Goal: Use online tool/utility: Utilize a website feature to perform a specific function

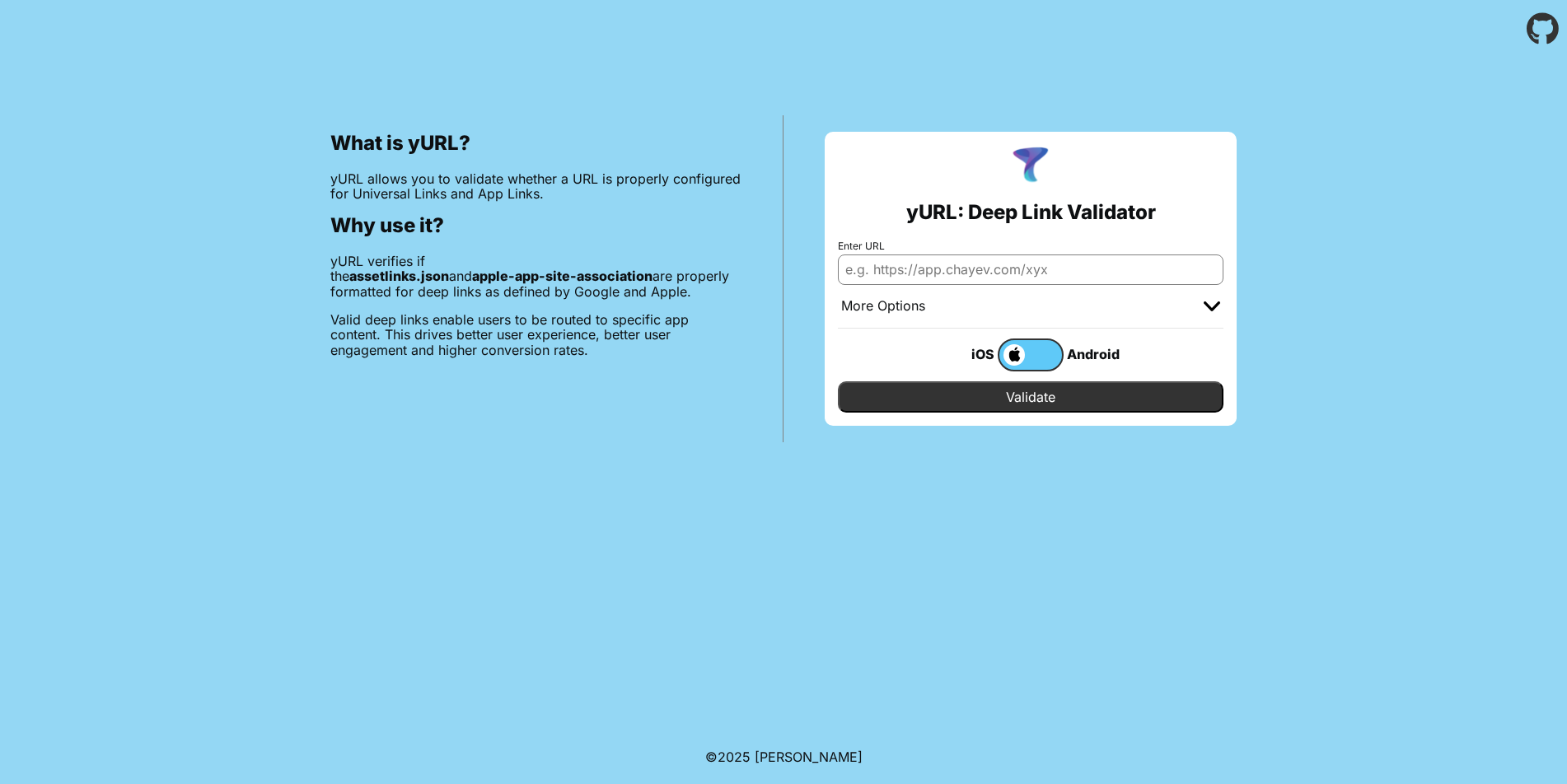
click at [954, 262] on input "Enter URL" at bounding box center [1030, 269] width 385 height 30
type input "v"
paste input "[URL][DOMAIN_NAME]"
type input "[URL][DOMAIN_NAME]"
click at [1061, 393] on input "Validate" at bounding box center [1030, 397] width 385 height 32
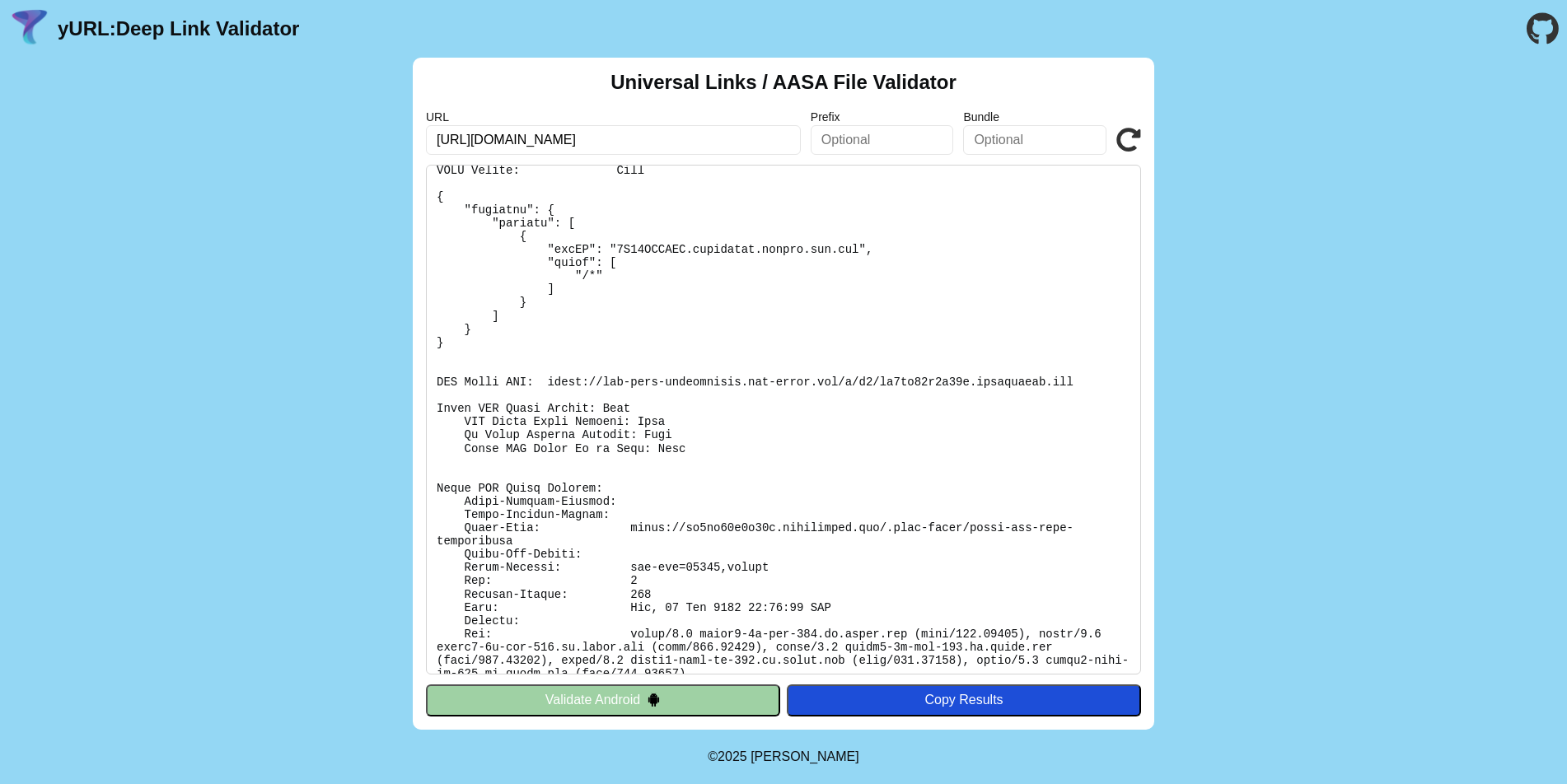
scroll to position [108, 0]
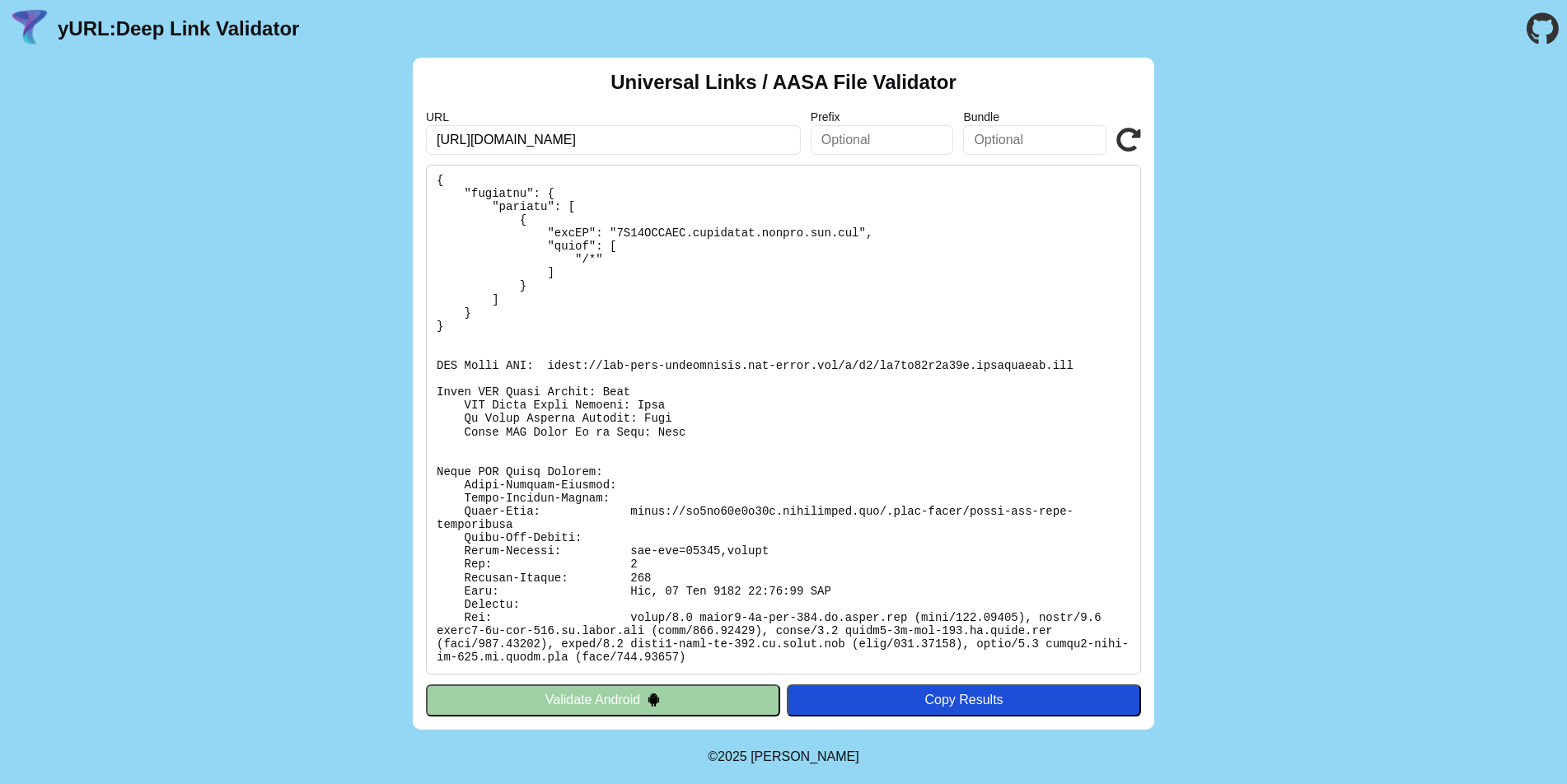
click at [580, 700] on button "Validate Android" at bounding box center [603, 700] width 355 height 32
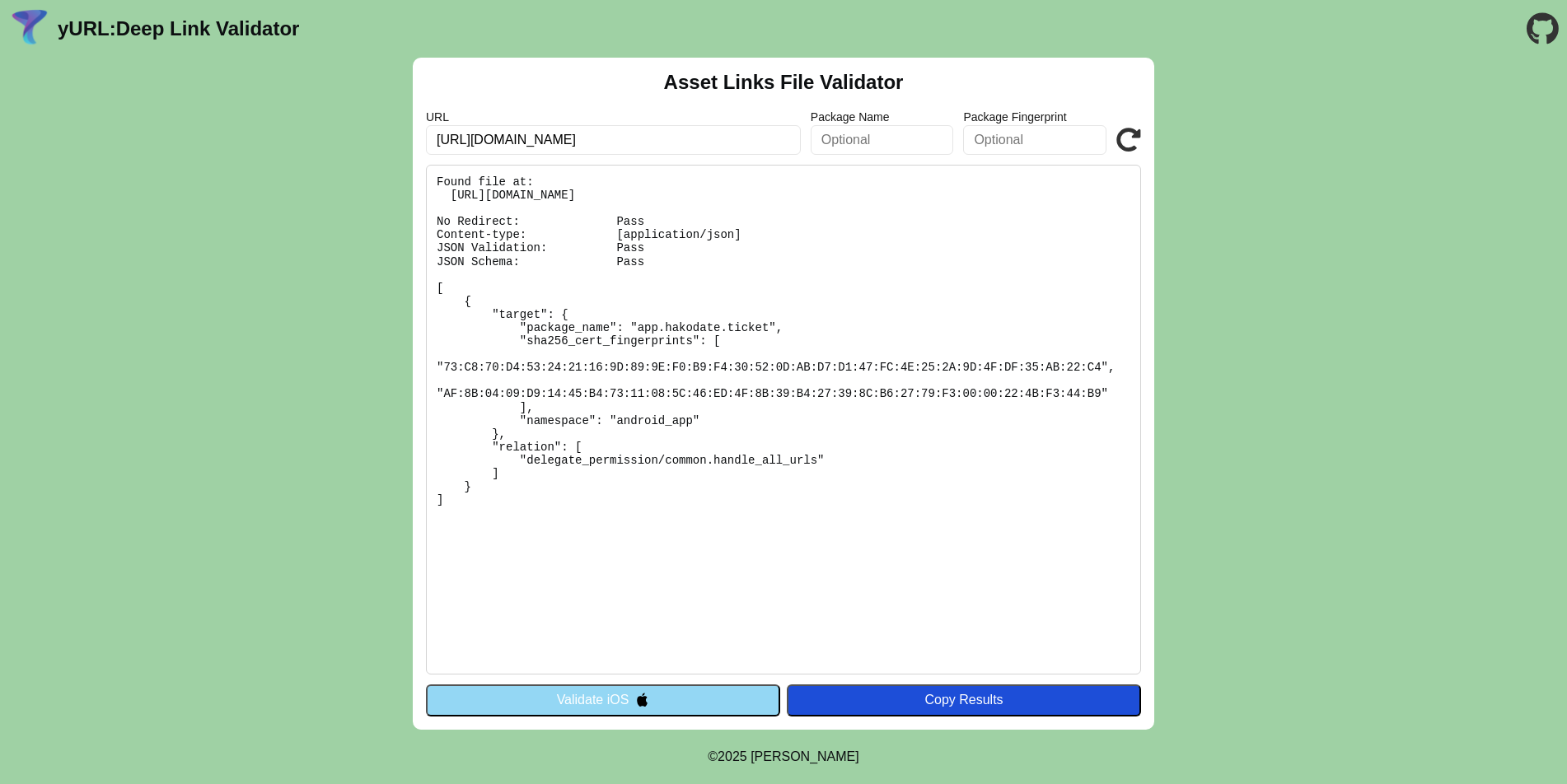
click at [580, 700] on button "Validate iOS" at bounding box center [603, 700] width 355 height 32
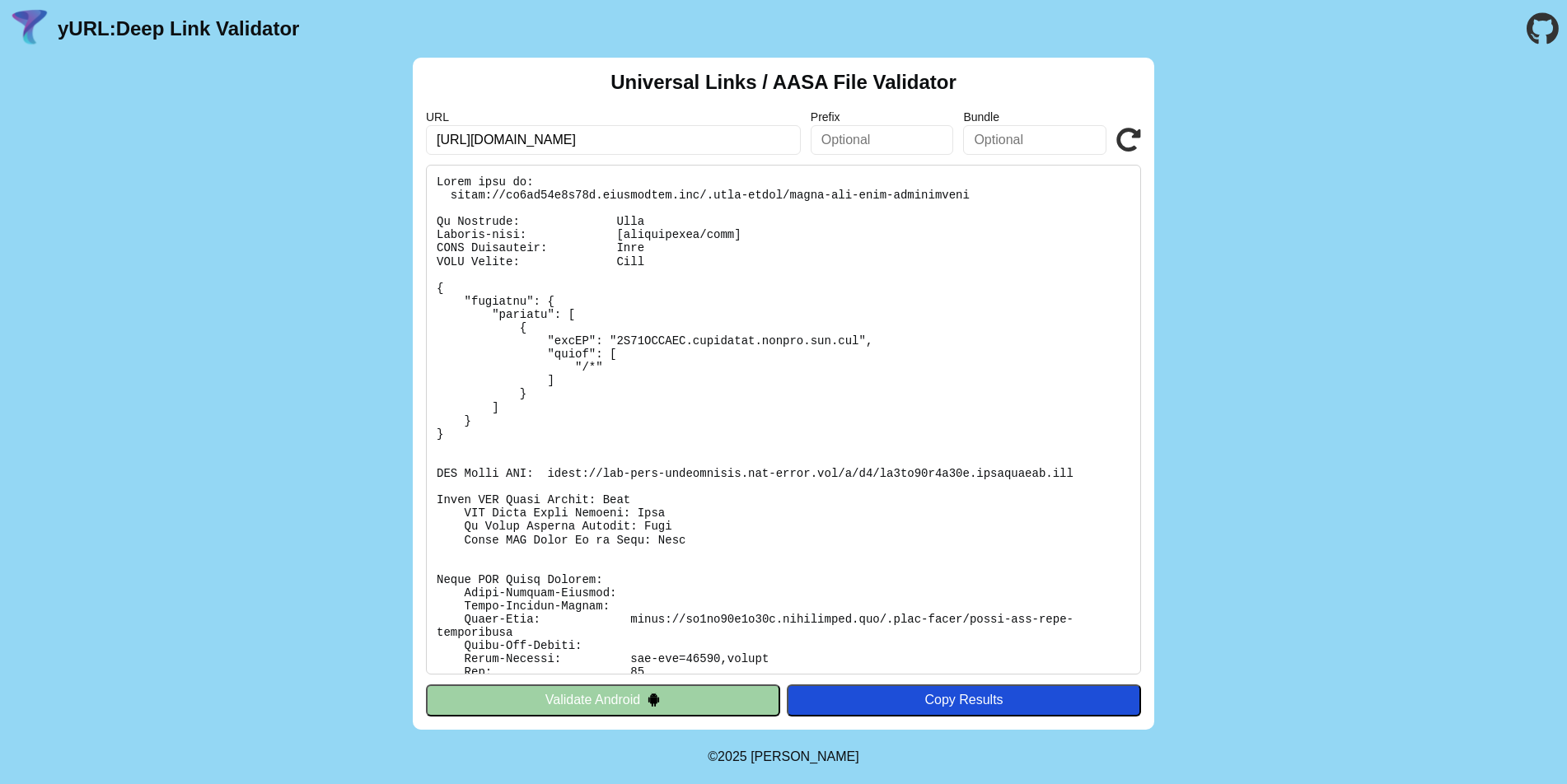
click at [580, 700] on button "Validate Android" at bounding box center [603, 700] width 355 height 32
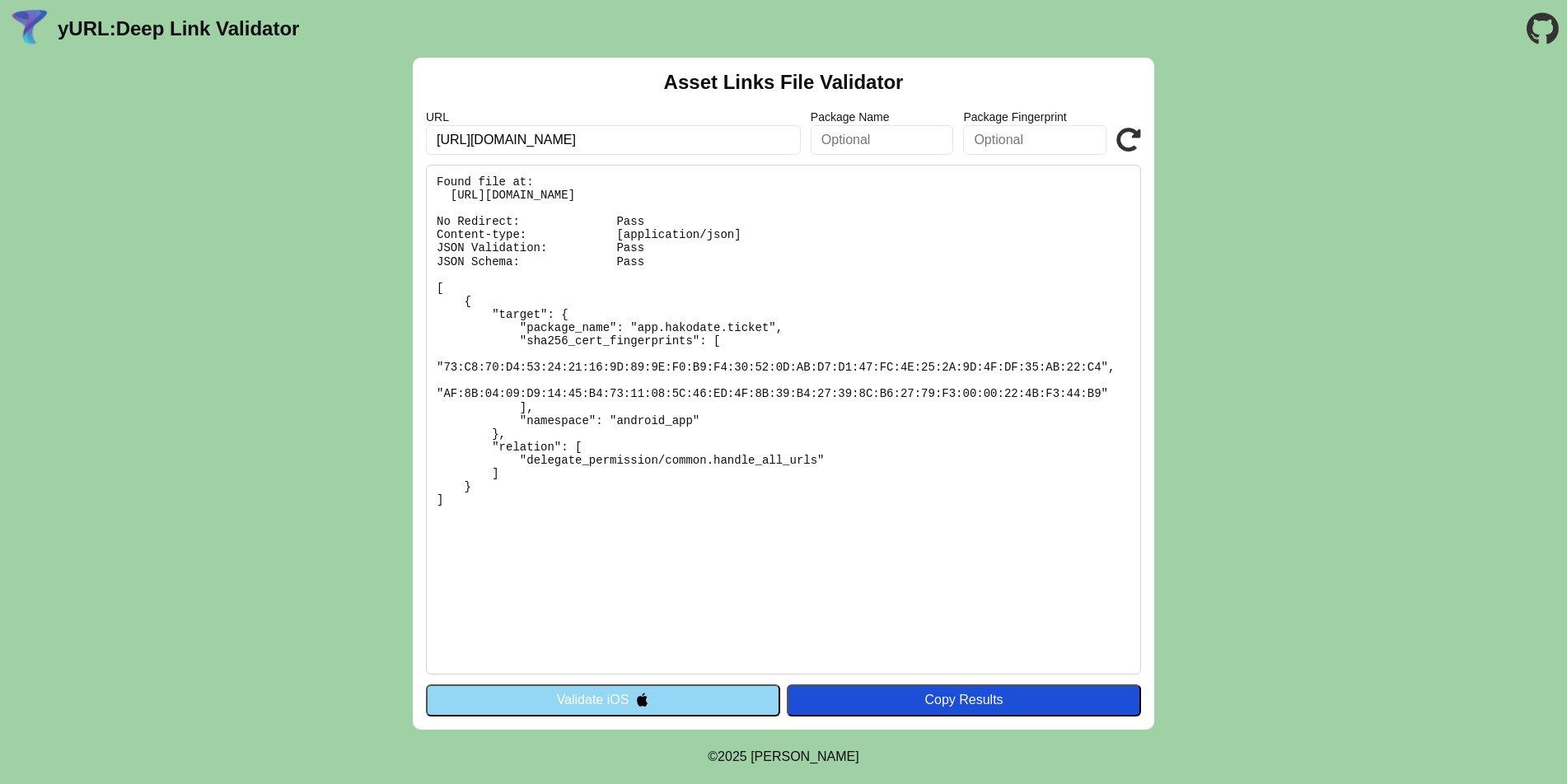
click at [580, 700] on button "Validate iOS" at bounding box center [603, 700] width 355 height 32
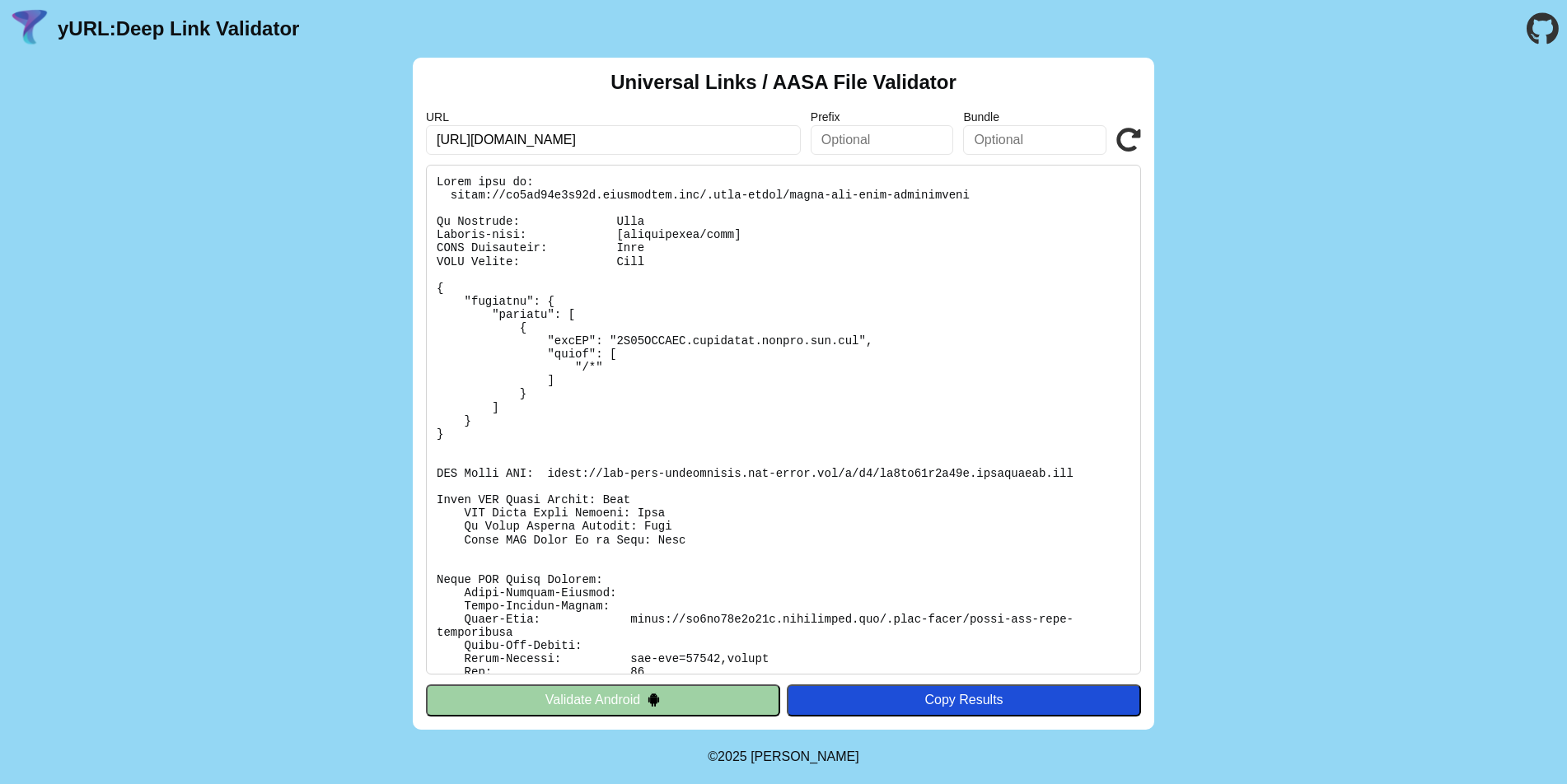
click at [580, 700] on button "Validate Android" at bounding box center [603, 700] width 355 height 32
